Goal: Transaction & Acquisition: Purchase product/service

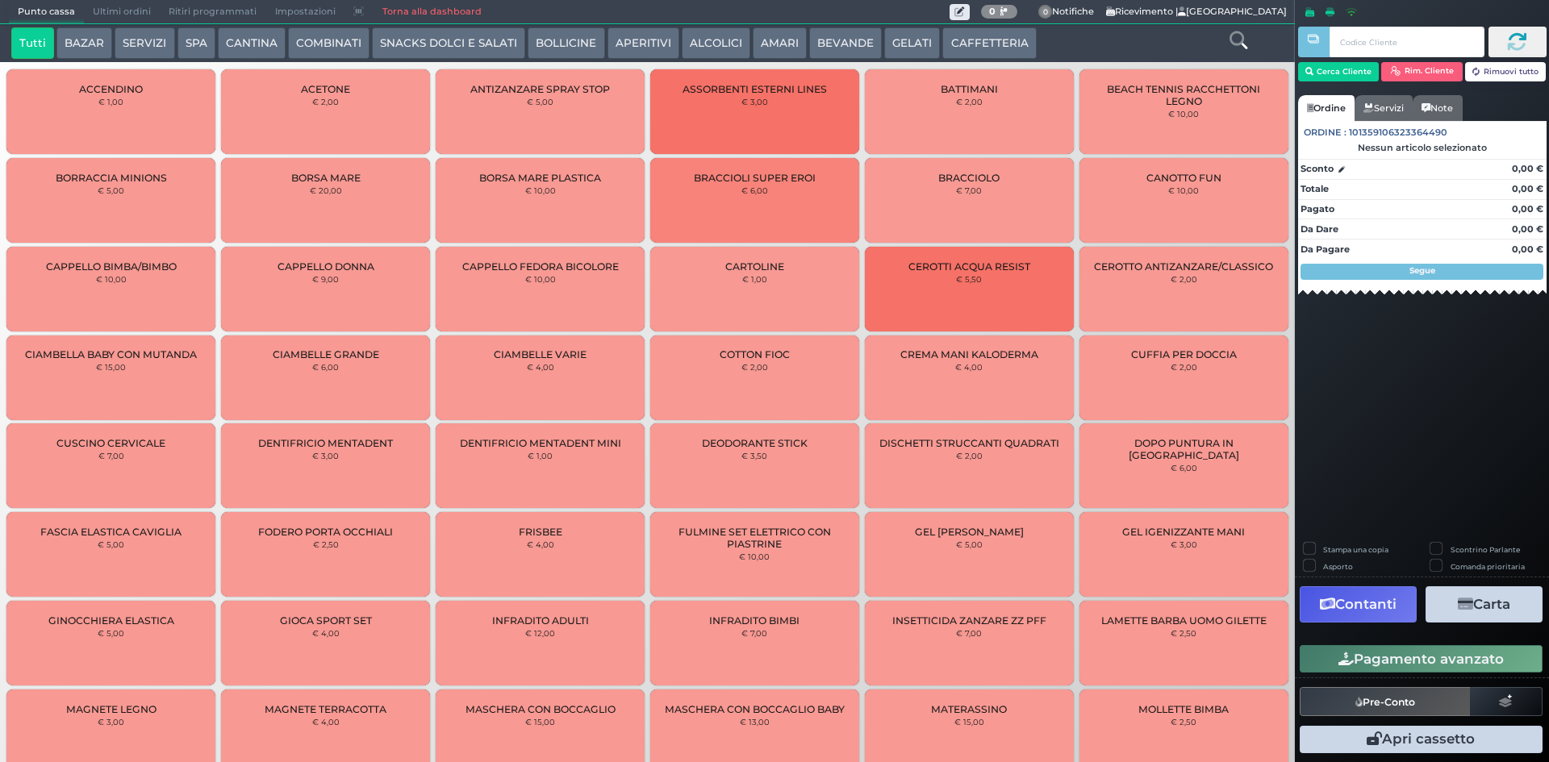
click at [140, 18] on span "Ultimi ordini" at bounding box center [122, 12] width 76 height 23
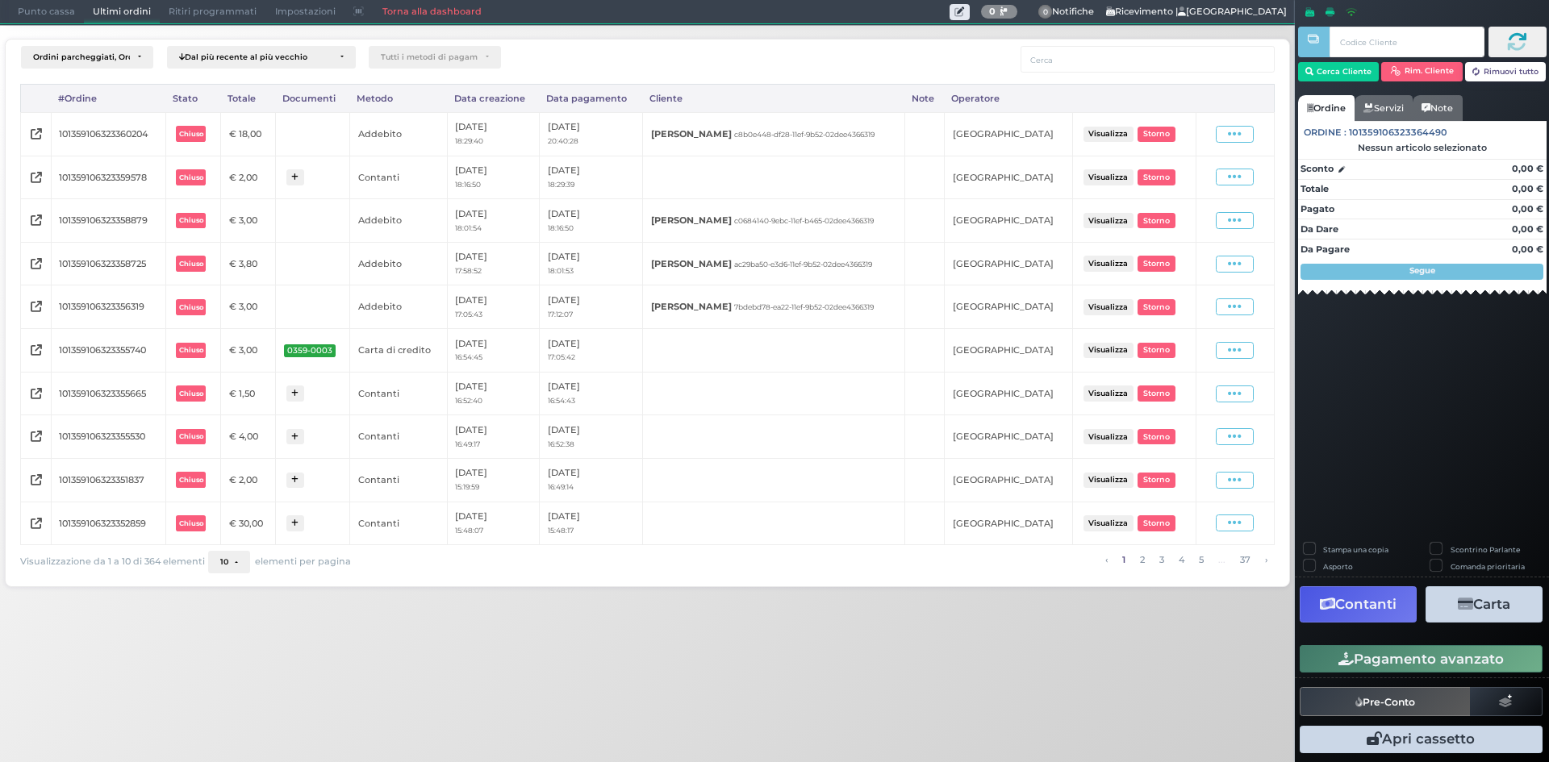
click at [52, 6] on span "Punto cassa" at bounding box center [46, 12] width 75 height 23
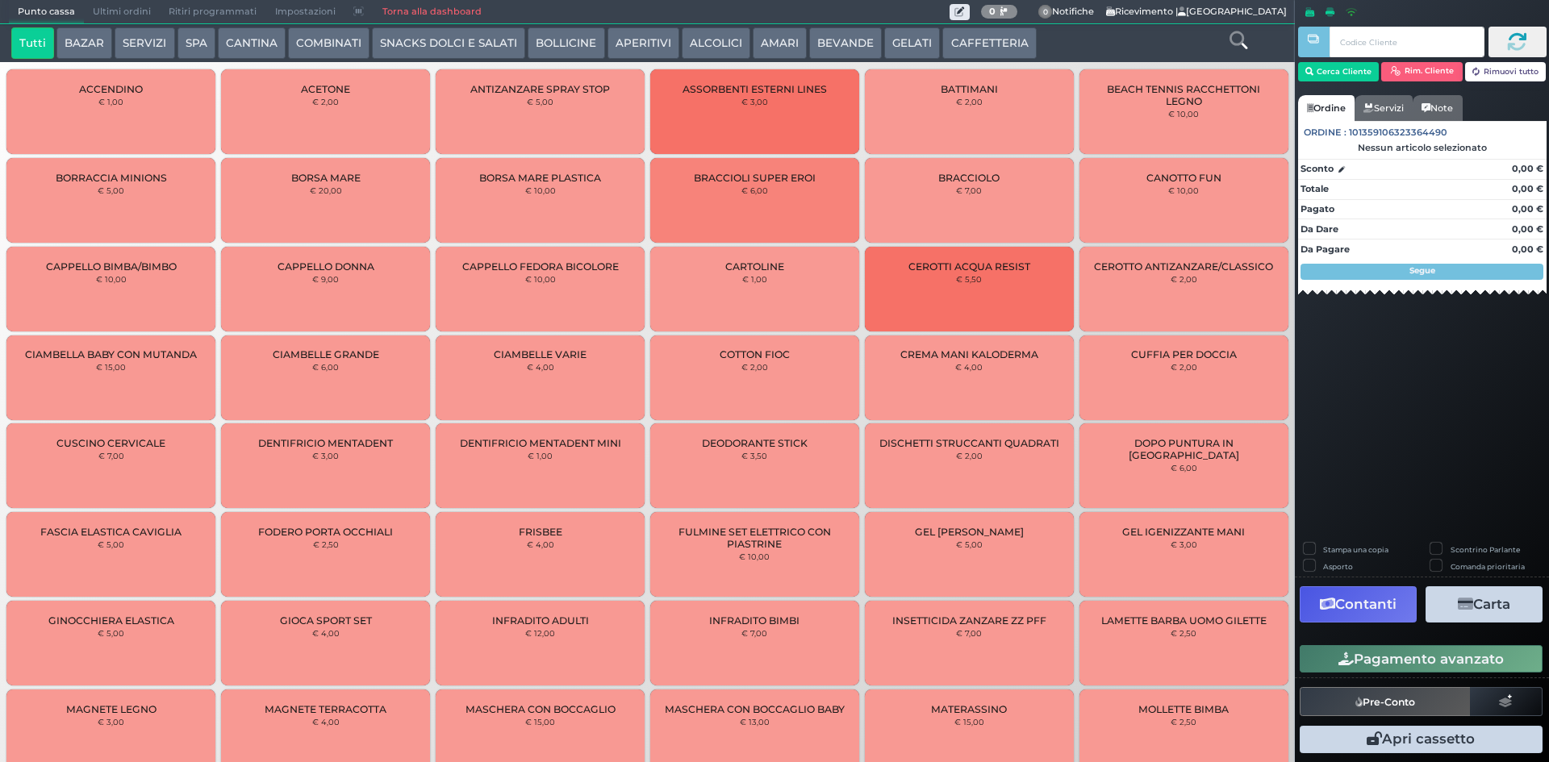
click at [451, 40] on button "SNACKS DOLCI E SALATI" at bounding box center [448, 43] width 153 height 32
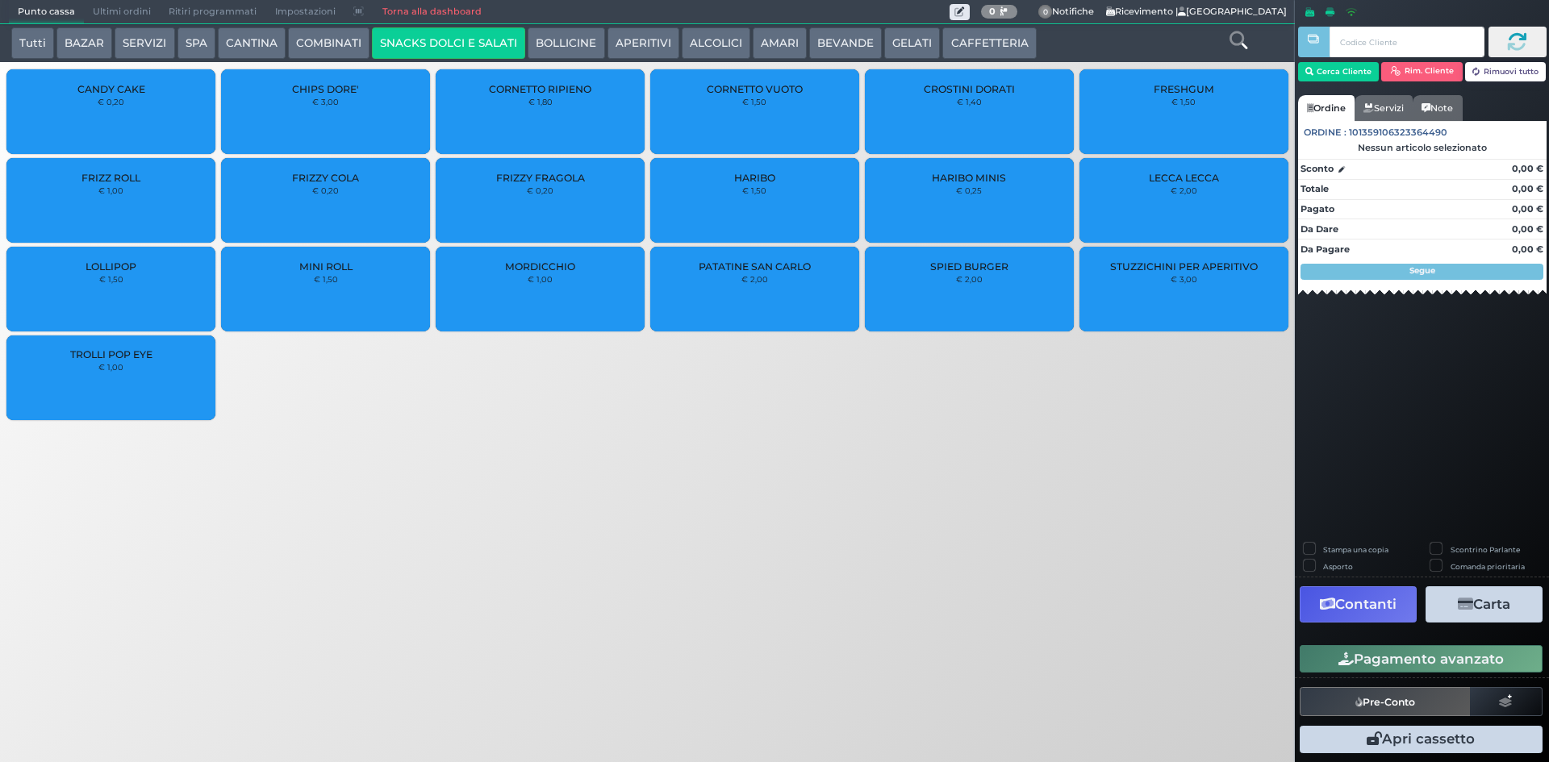
click at [801, 285] on div "PATATINE SAN CARLO € 2,00" at bounding box center [754, 289] width 209 height 85
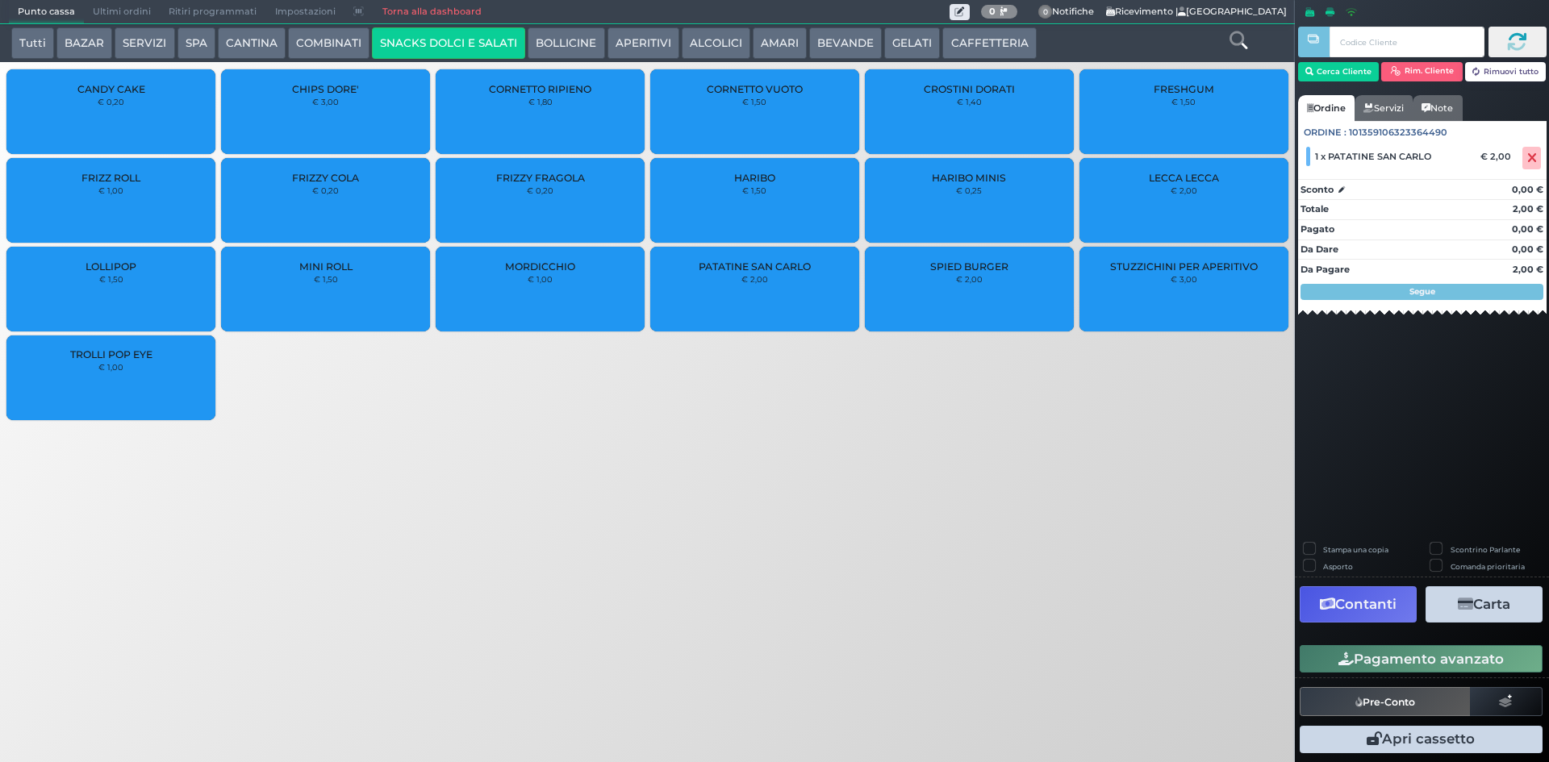
click at [1500, 661] on button "Pagamento avanzato" at bounding box center [1421, 658] width 243 height 27
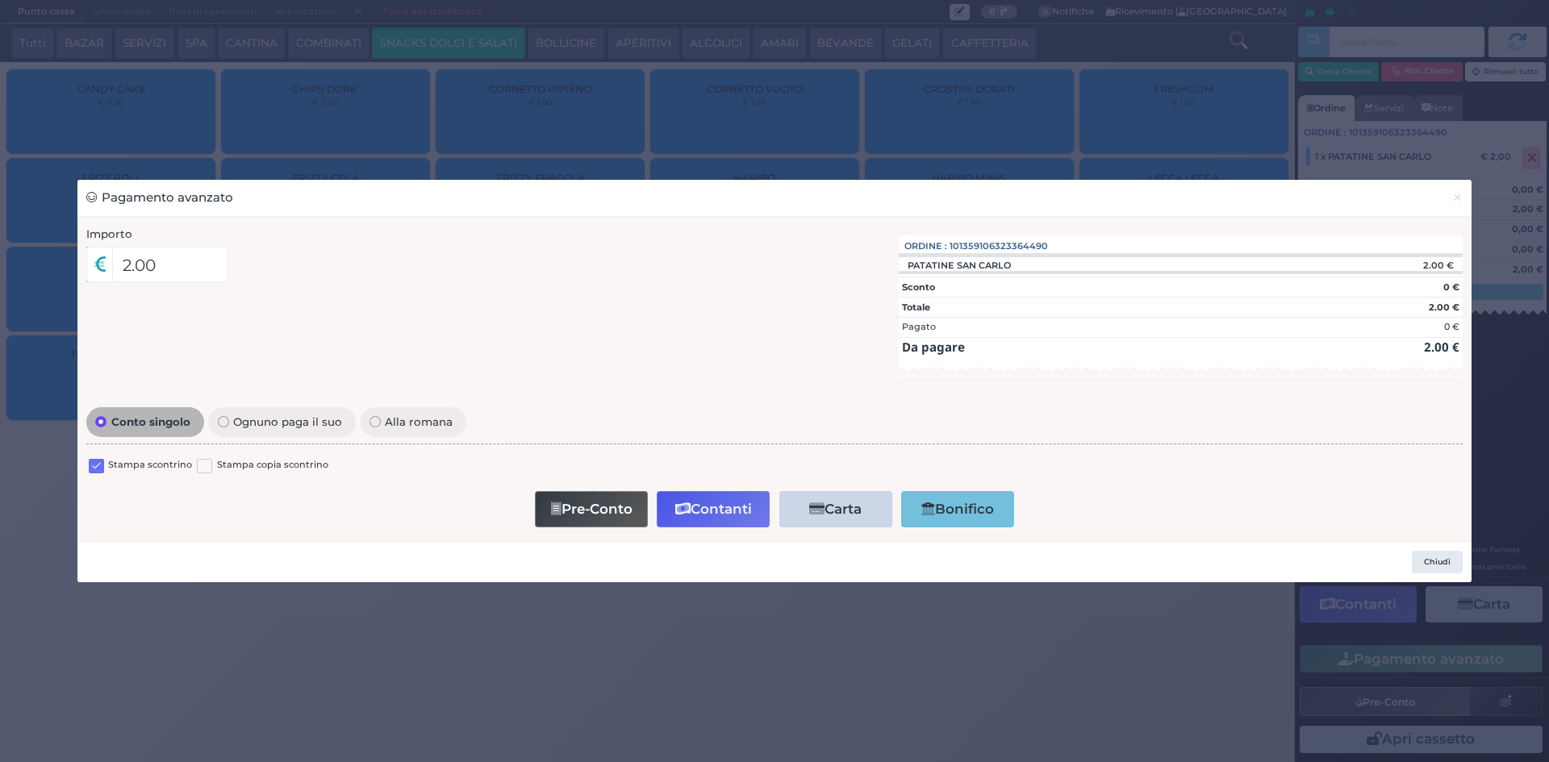
click at [101, 467] on label at bounding box center [96, 466] width 15 height 15
click at [0, 0] on input "checkbox" at bounding box center [0, 0] width 0 height 0
click at [711, 505] on button "Contanti" at bounding box center [713, 509] width 113 height 36
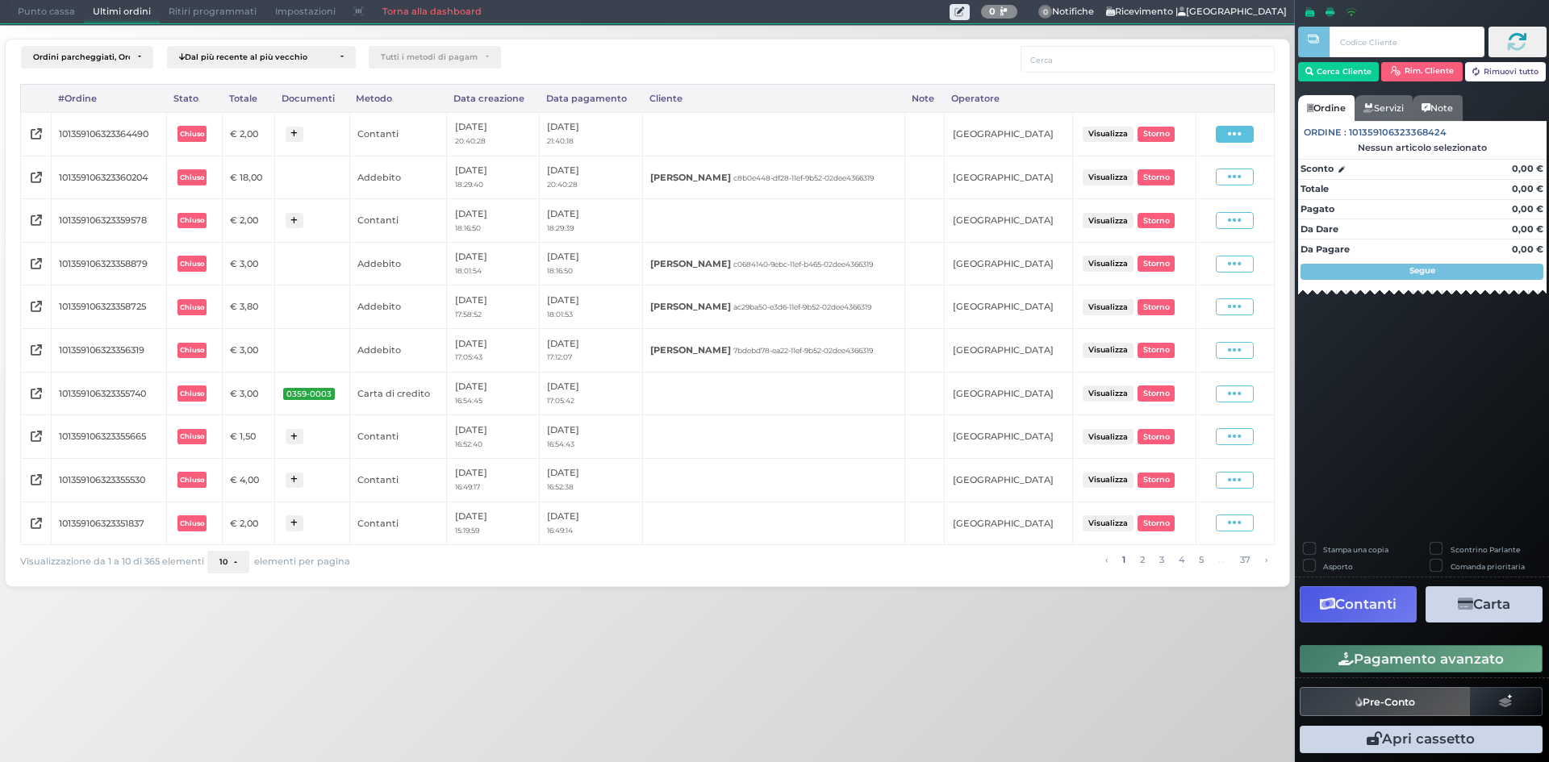
click at [1250, 129] on span at bounding box center [1235, 134] width 38 height 17
click at [1209, 179] on span "Ristampa Pre-Conto" at bounding box center [1198, 180] width 66 height 27
click at [1234, 130] on icon at bounding box center [1235, 134] width 14 height 15
click at [1188, 213] on span "Storno" at bounding box center [1179, 211] width 31 height 14
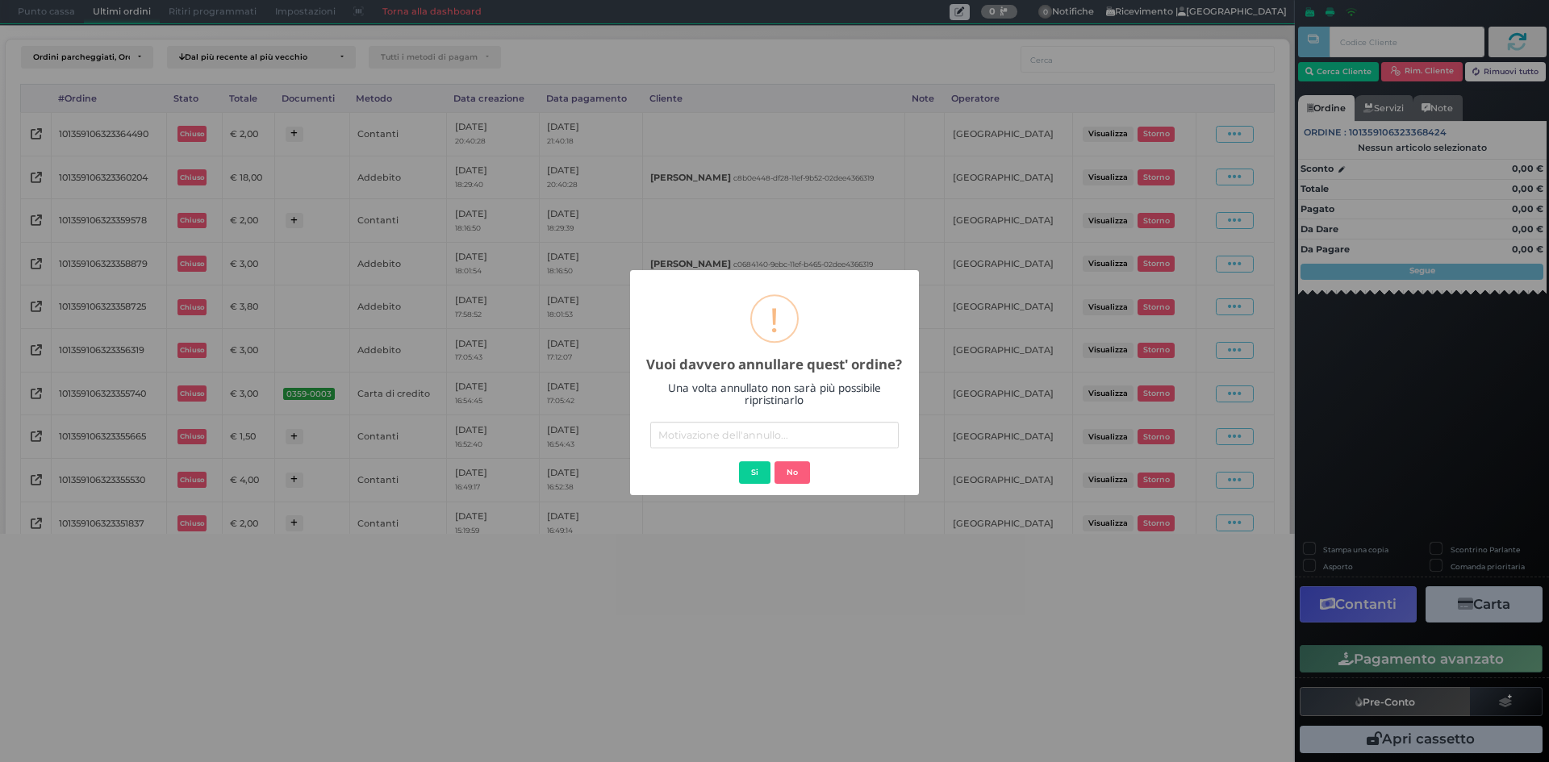
click at [755, 433] on input "text" at bounding box center [774, 435] width 248 height 27
type input "IL CLIENTE HA RICHIESTO LA RIMOZIONE DEL SERVIZIO"
click at [754, 473] on button "Si" at bounding box center [754, 472] width 31 height 23
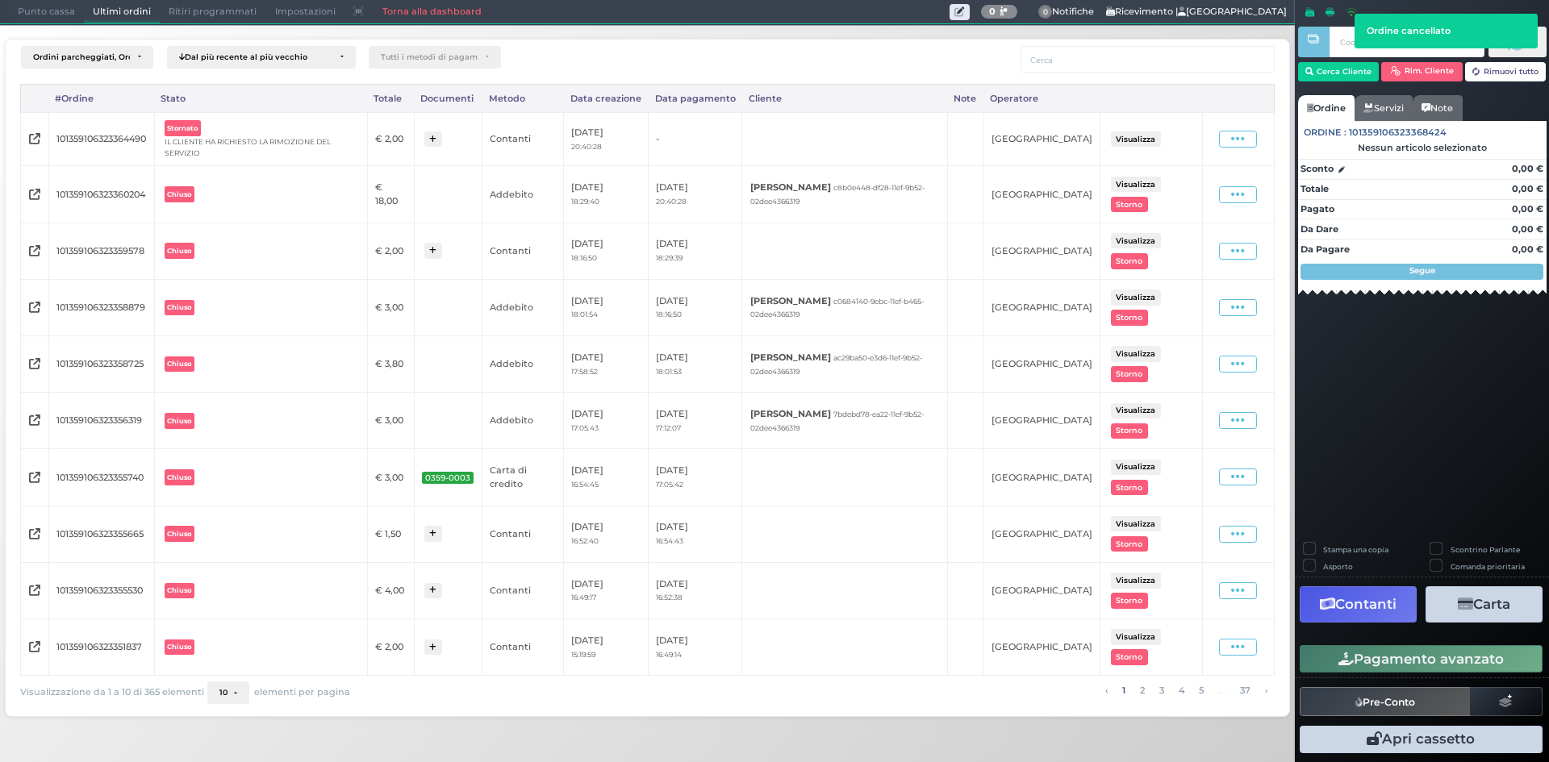
click at [53, 18] on span "Punto cassa" at bounding box center [46, 12] width 75 height 23
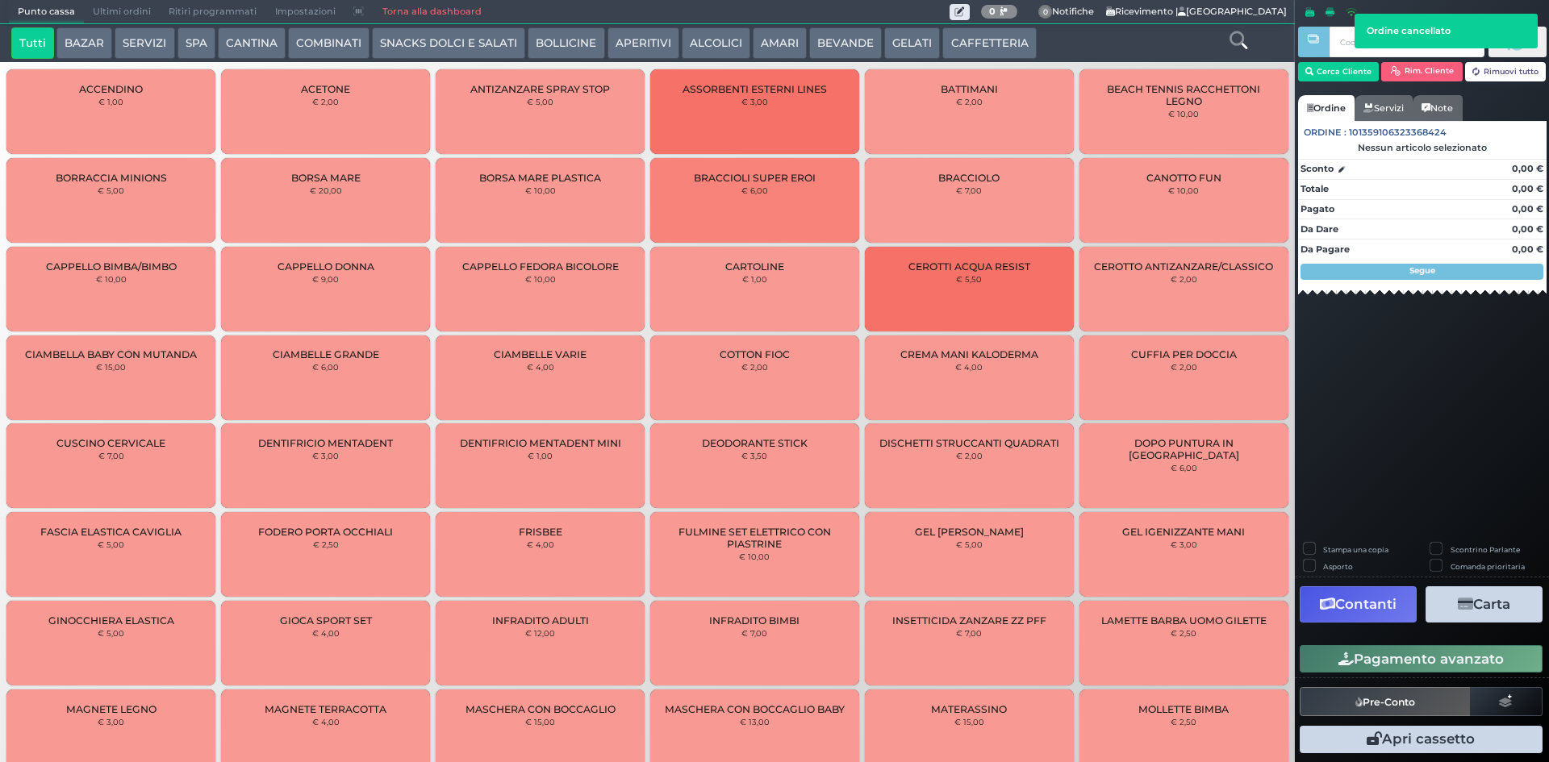
click at [408, 35] on button "SNACKS DOLCI E SALATI" at bounding box center [448, 43] width 153 height 32
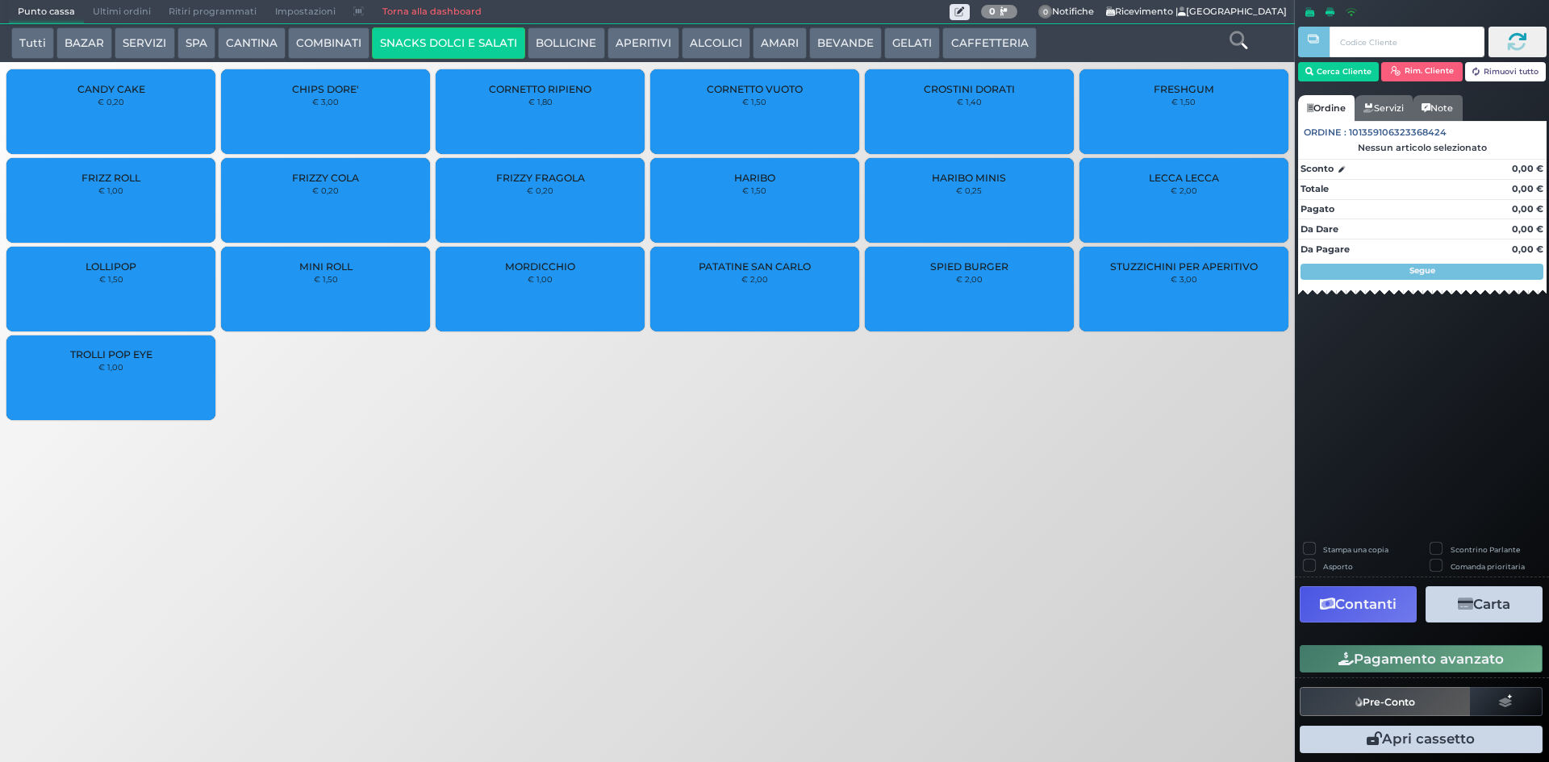
click at [345, 115] on div "CHIPS DORE' € 3,00" at bounding box center [325, 111] width 209 height 85
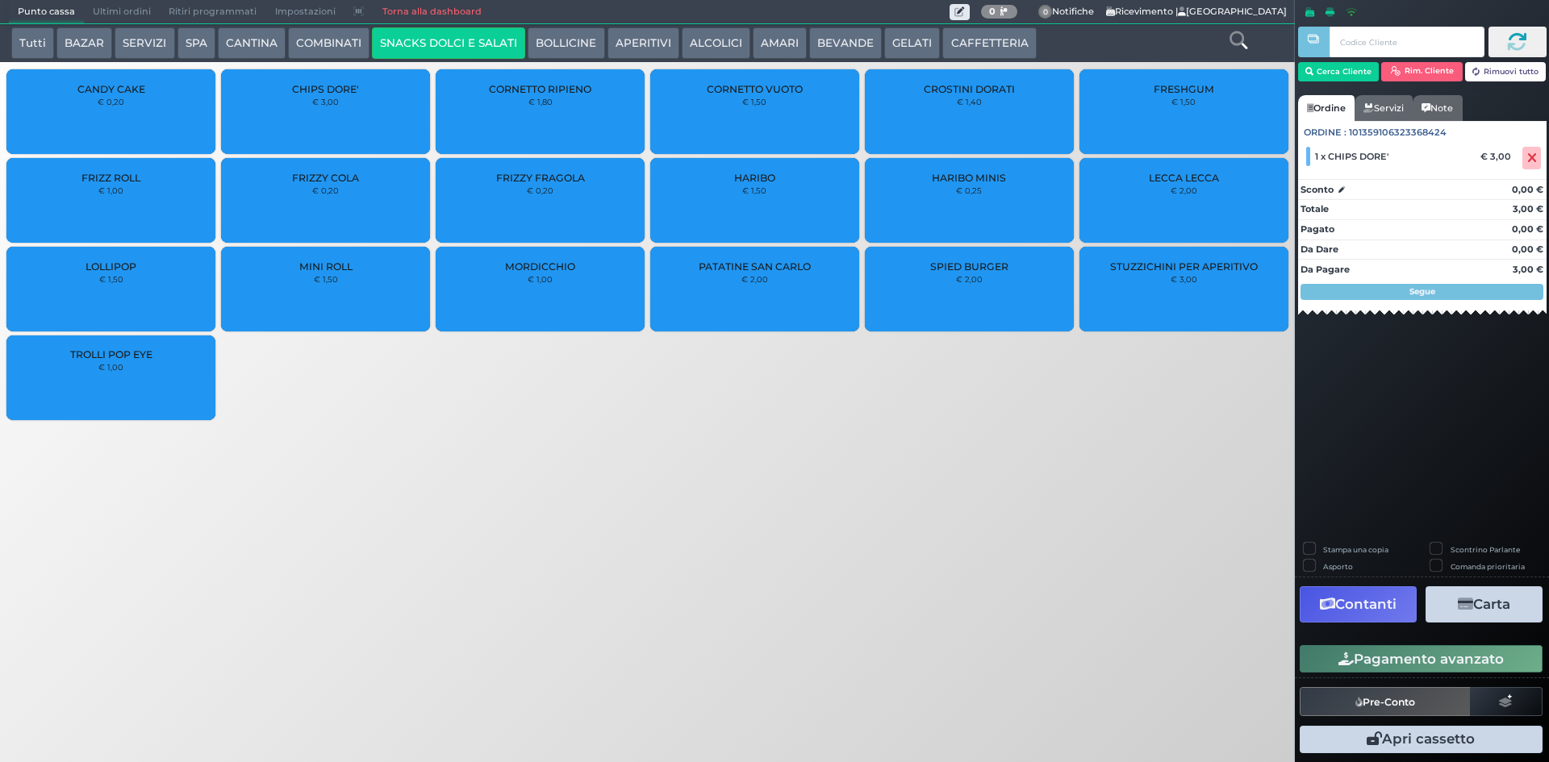
click at [1421, 662] on button "Pagamento avanzato" at bounding box center [1421, 658] width 243 height 27
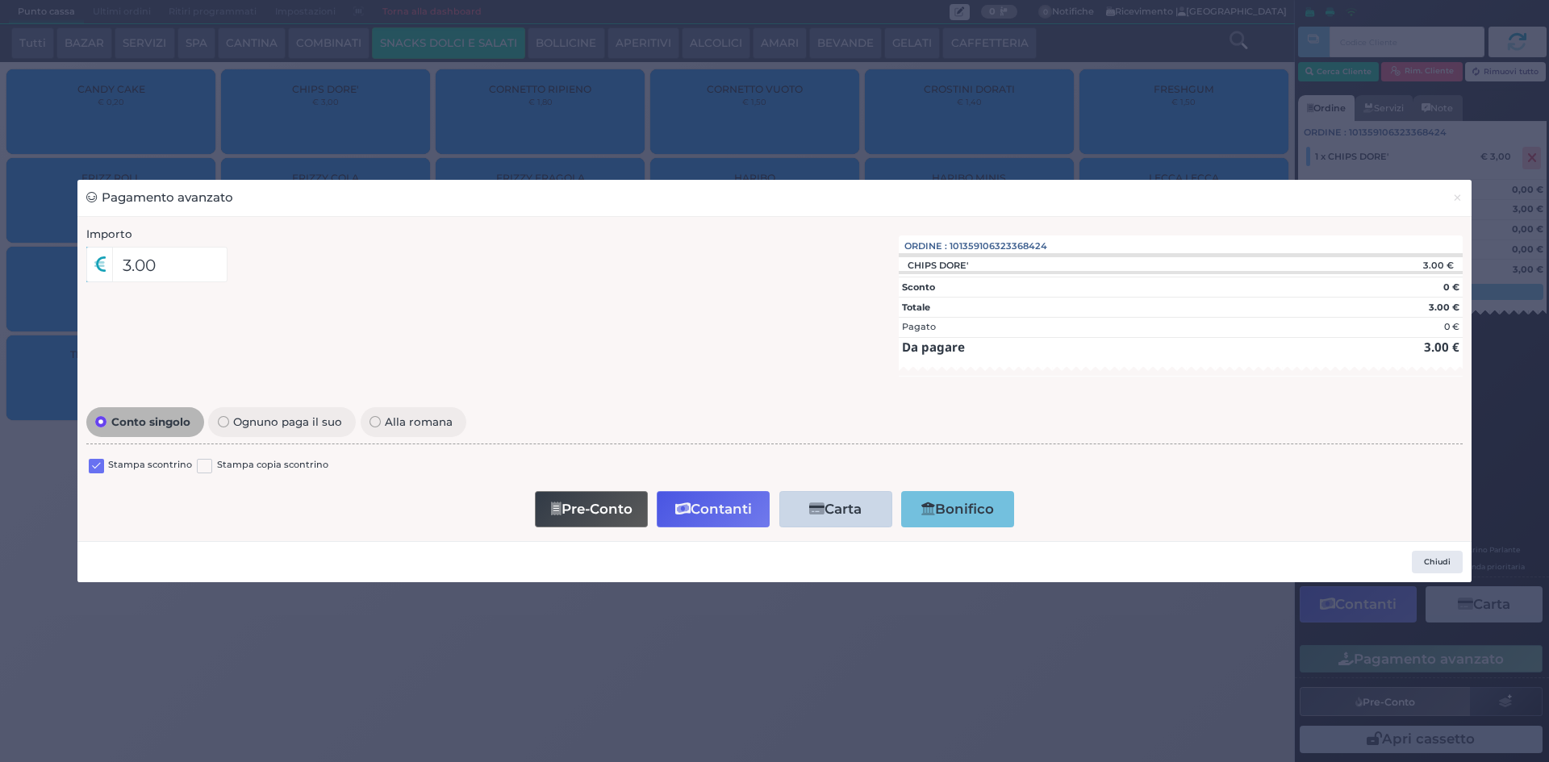
click at [102, 462] on label at bounding box center [96, 466] width 15 height 15
click at [0, 0] on input "checkbox" at bounding box center [0, 0] width 0 height 0
click at [731, 521] on button "Contanti" at bounding box center [713, 509] width 113 height 36
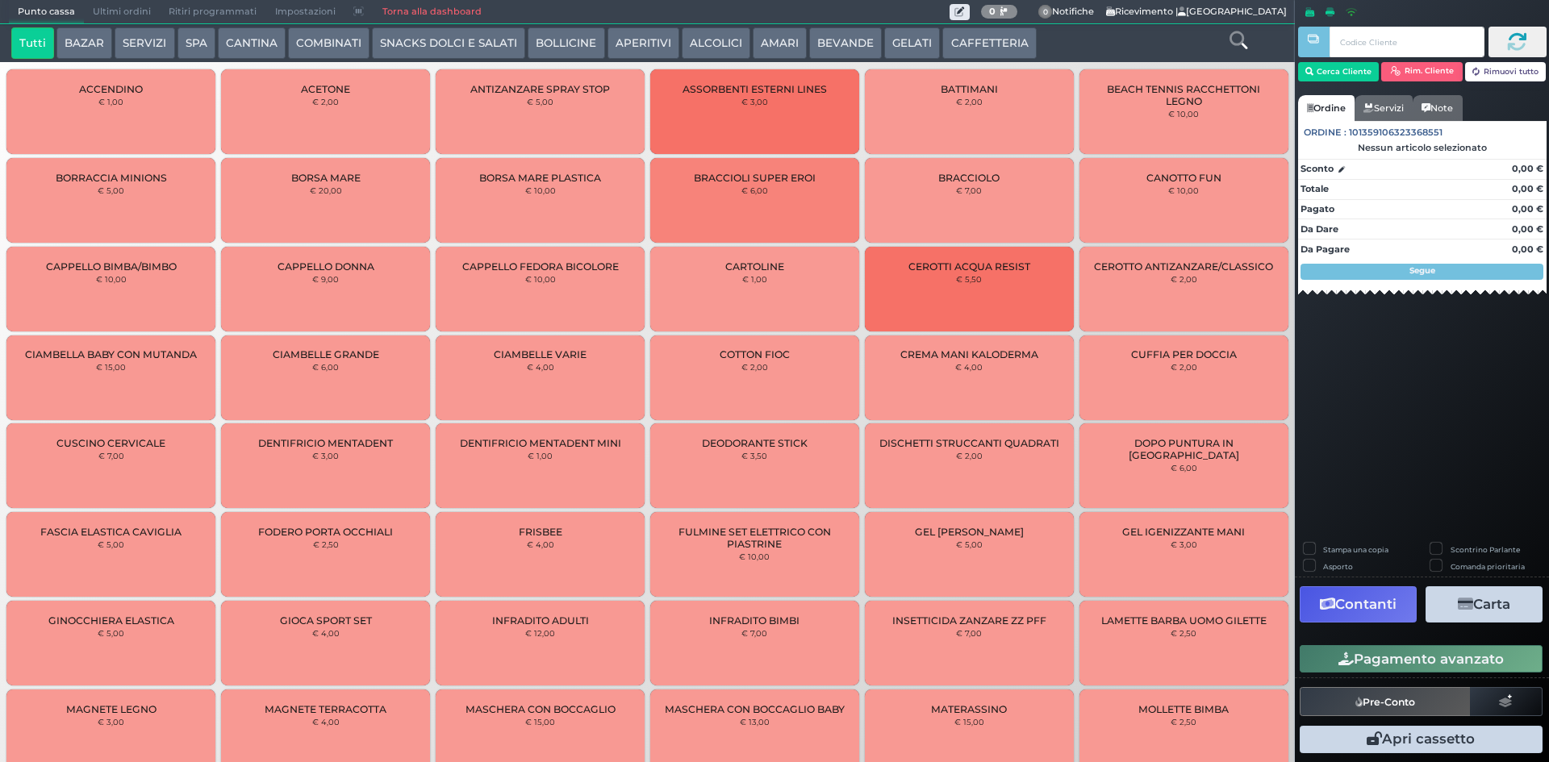
click at [137, 8] on span "Ultimi ordini" at bounding box center [122, 12] width 76 height 23
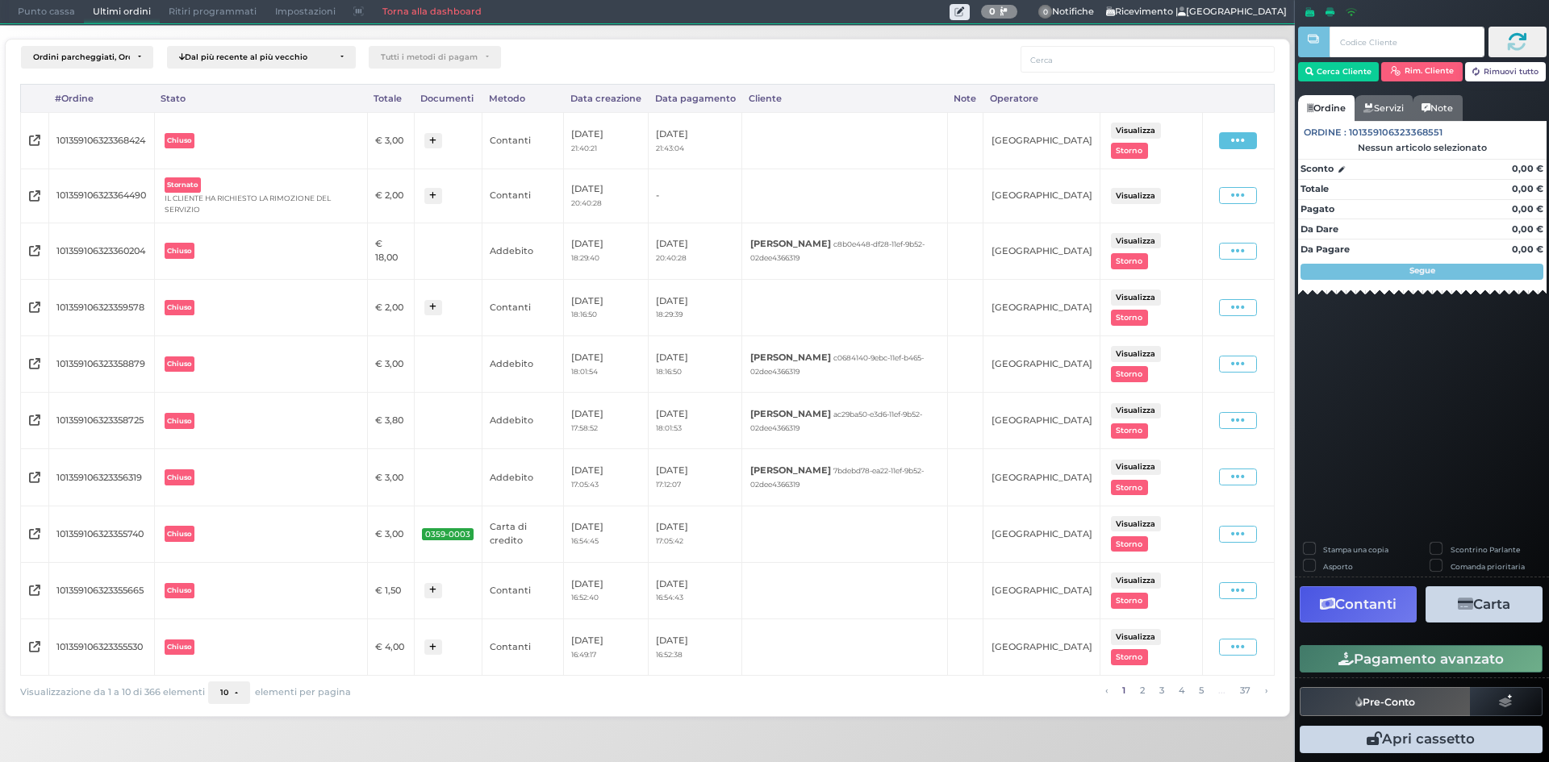
click at [1229, 140] on span at bounding box center [1238, 140] width 38 height 17
click at [1198, 192] on span "Ristampa Pre-Conto" at bounding box center [1204, 187] width 66 height 27
